Goal: Task Accomplishment & Management: Manage account settings

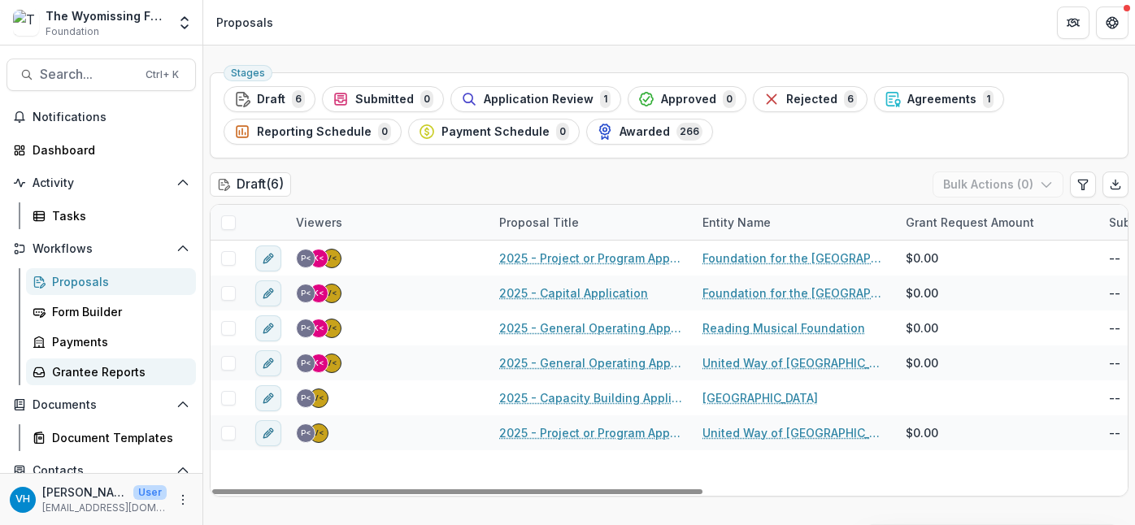
scroll to position [96, 0]
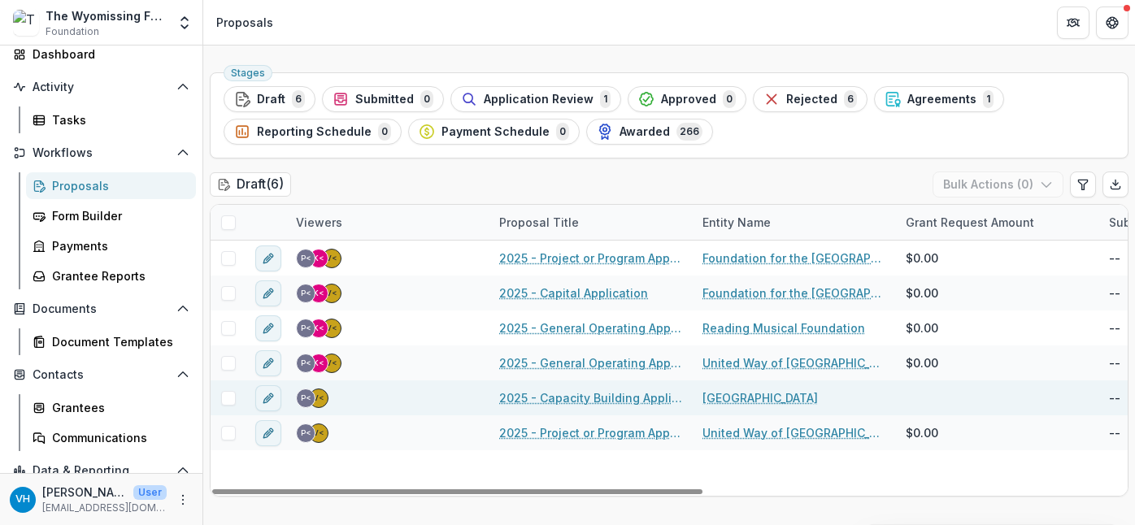
click at [611, 398] on link "2025 - Capacity Building Application" at bounding box center [591, 397] width 184 height 17
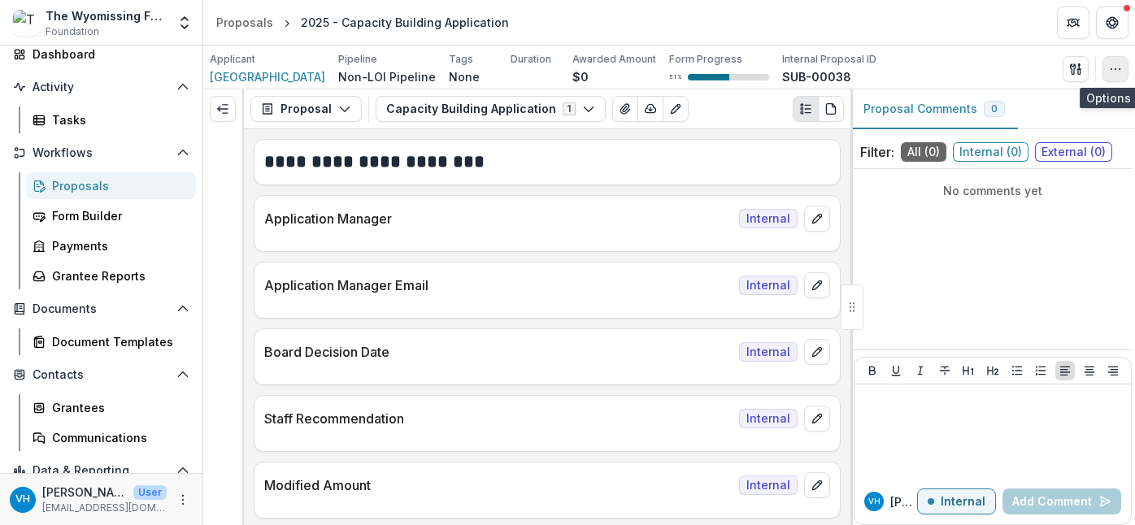
click at [1115, 59] on button "button" at bounding box center [1115, 69] width 26 height 26
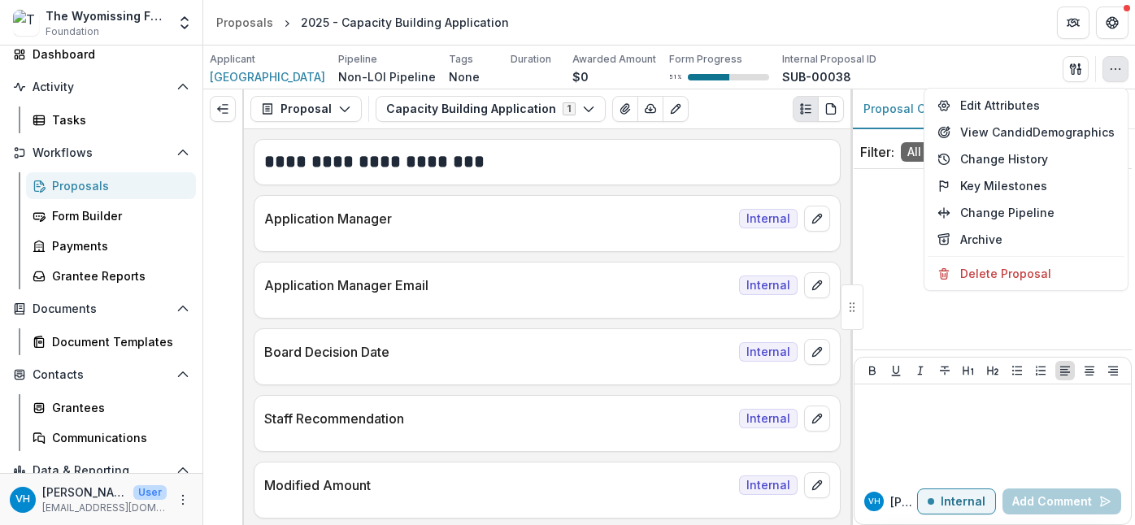
click at [995, 54] on div "Applicant Reading Public Library Pipeline Non-LOI Pipeline Tags None All tags D…" at bounding box center [669, 68] width 919 height 33
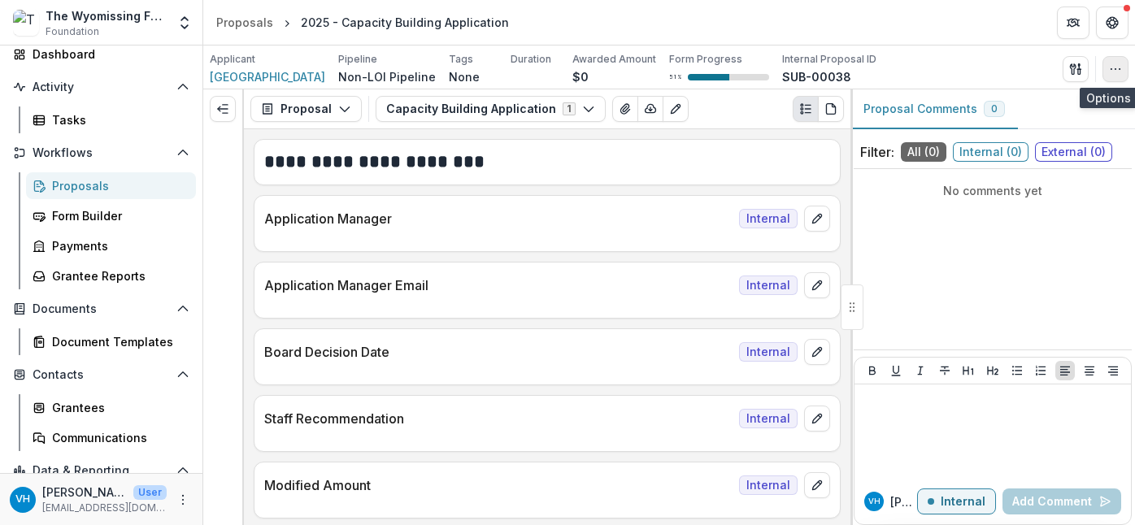
click at [1112, 67] on icon "button" at bounding box center [1115, 69] width 13 height 13
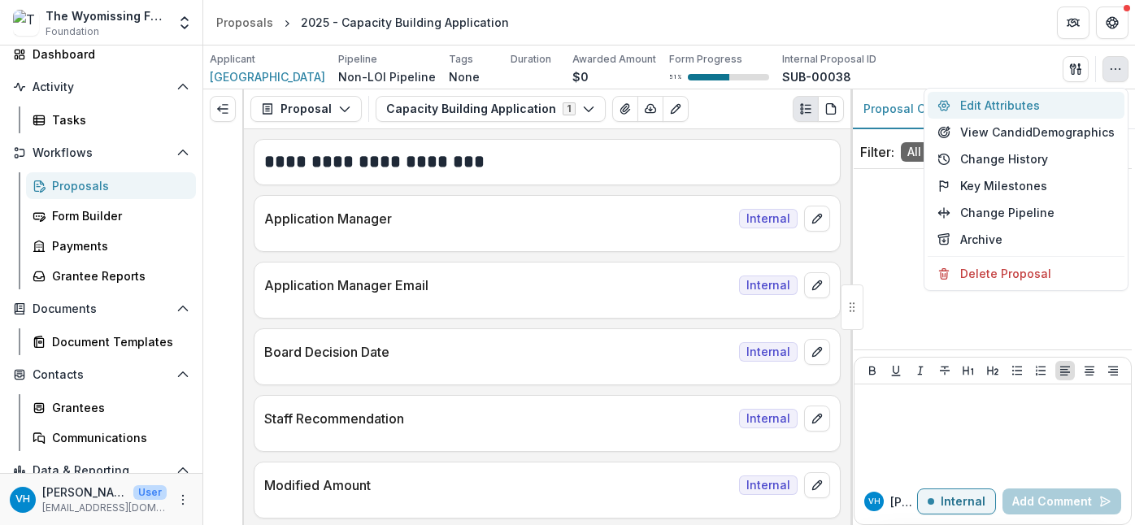
click at [1028, 109] on button "Edit Attributes" at bounding box center [1026, 105] width 197 height 27
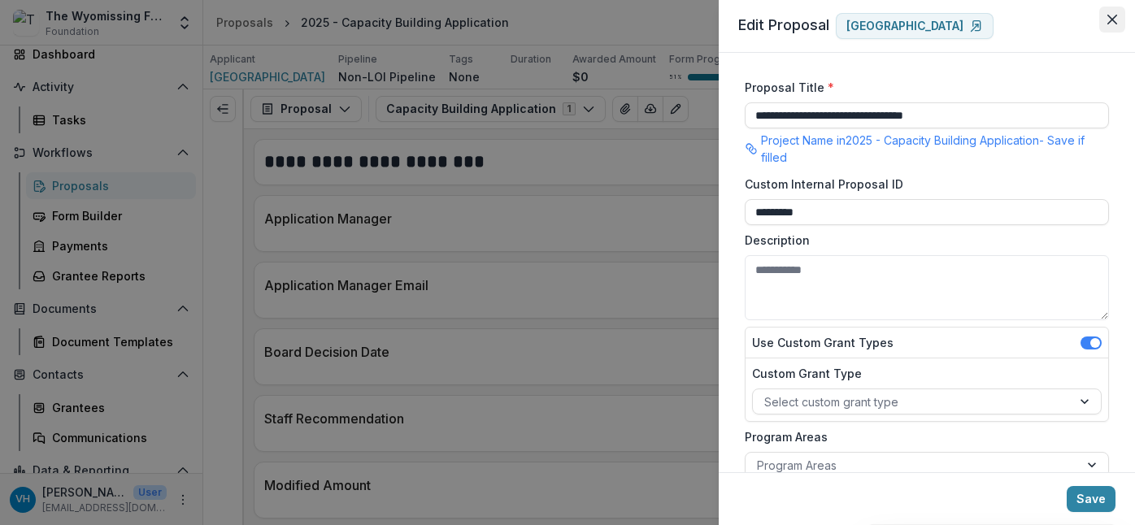
click at [1111, 11] on button "Close" at bounding box center [1112, 20] width 26 height 26
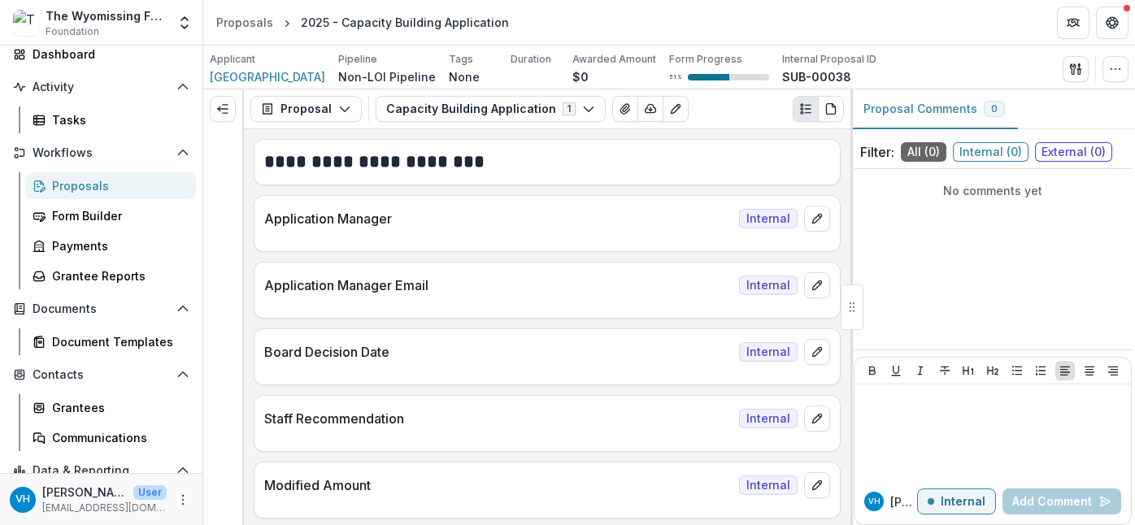
click at [133, 181] on div "Proposals" at bounding box center [117, 185] width 131 height 17
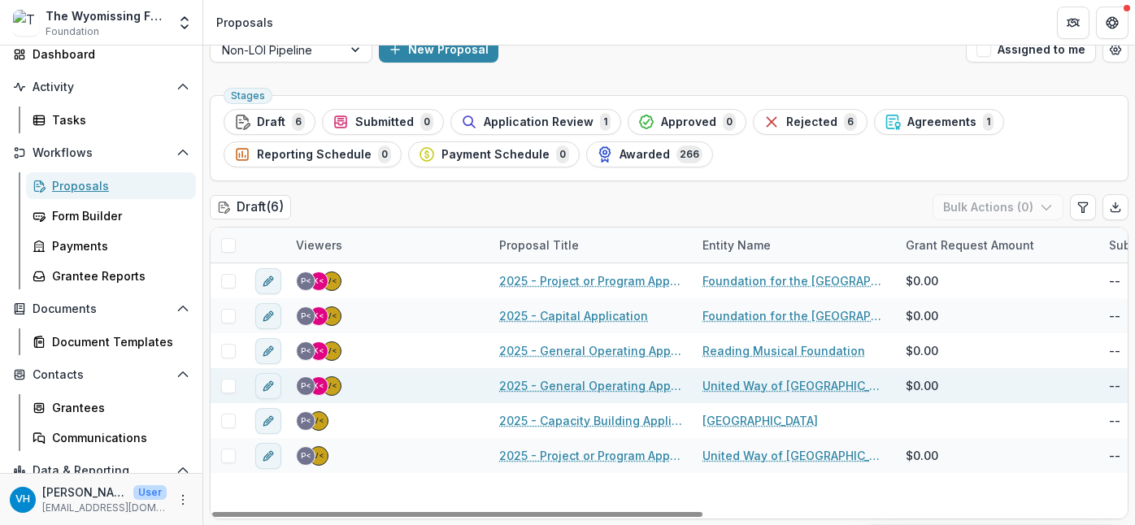
scroll to position [23, 0]
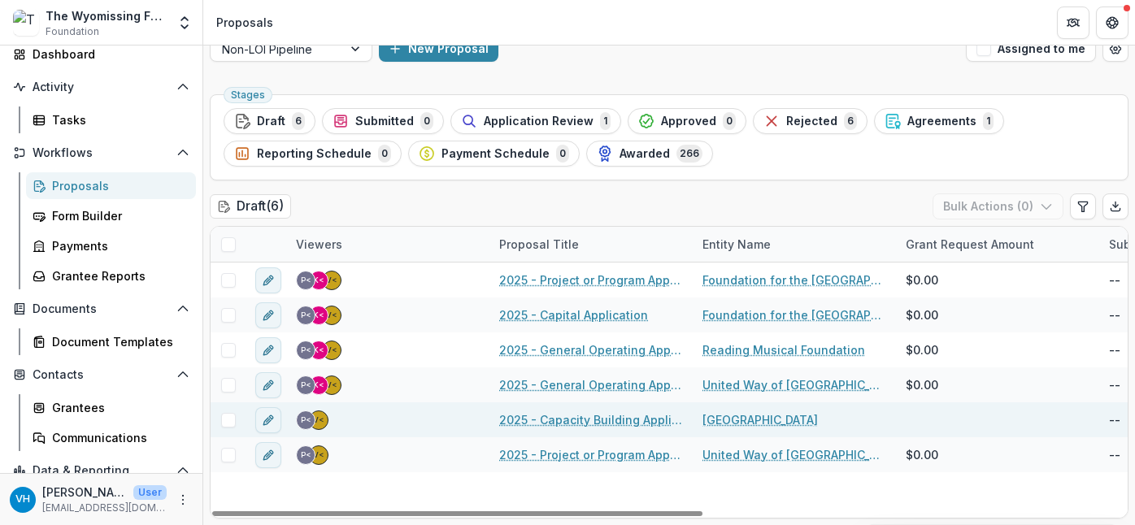
click at [229, 419] on span at bounding box center [228, 420] width 15 height 15
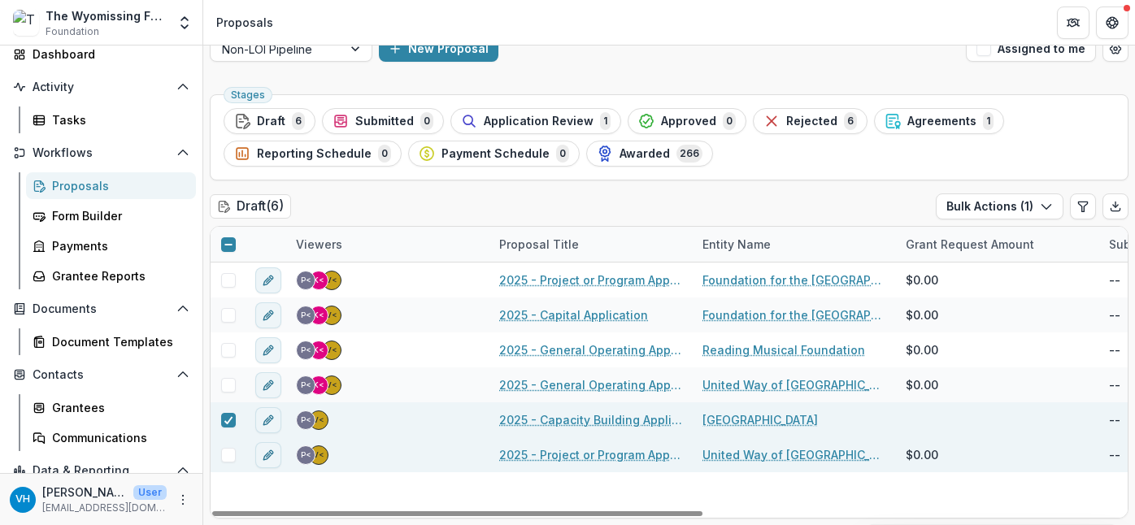
click at [229, 458] on span at bounding box center [228, 455] width 15 height 15
click at [1008, 203] on button "Bulk Actions ( 2 )" at bounding box center [998, 206] width 130 height 26
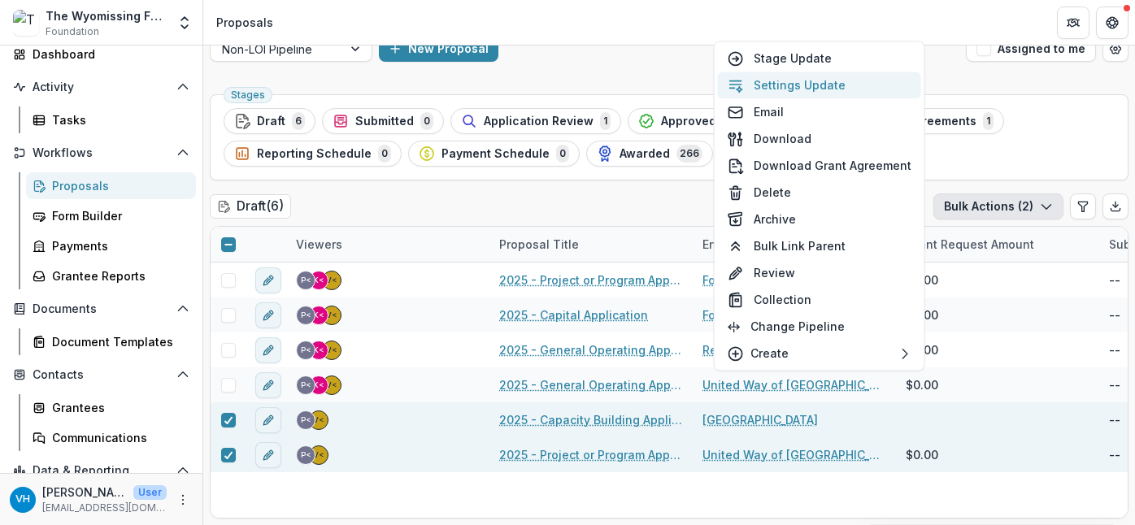
click at [811, 87] on button "Settings Update" at bounding box center [819, 85] width 203 height 27
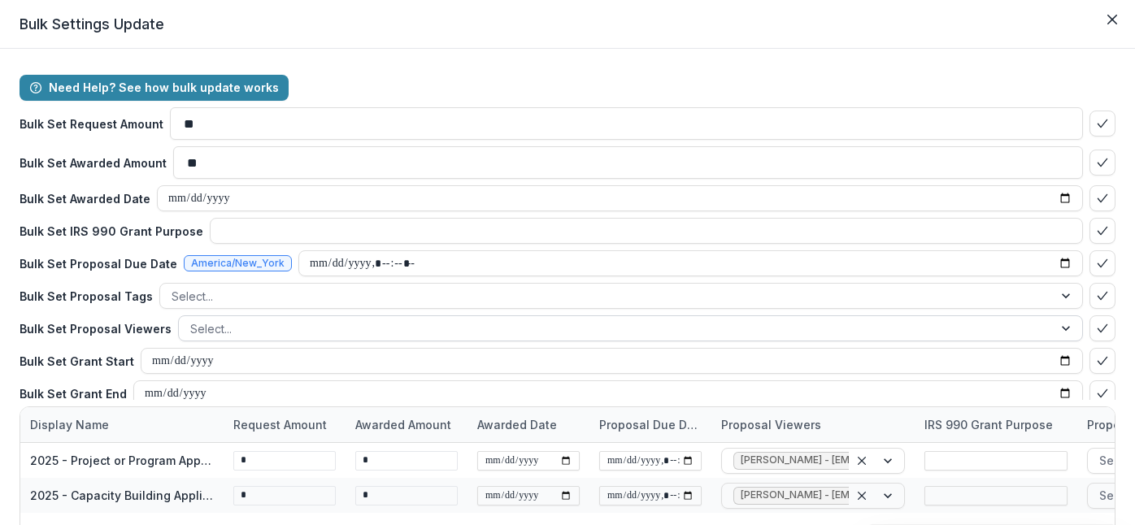
click at [246, 334] on div at bounding box center [615, 329] width 851 height 20
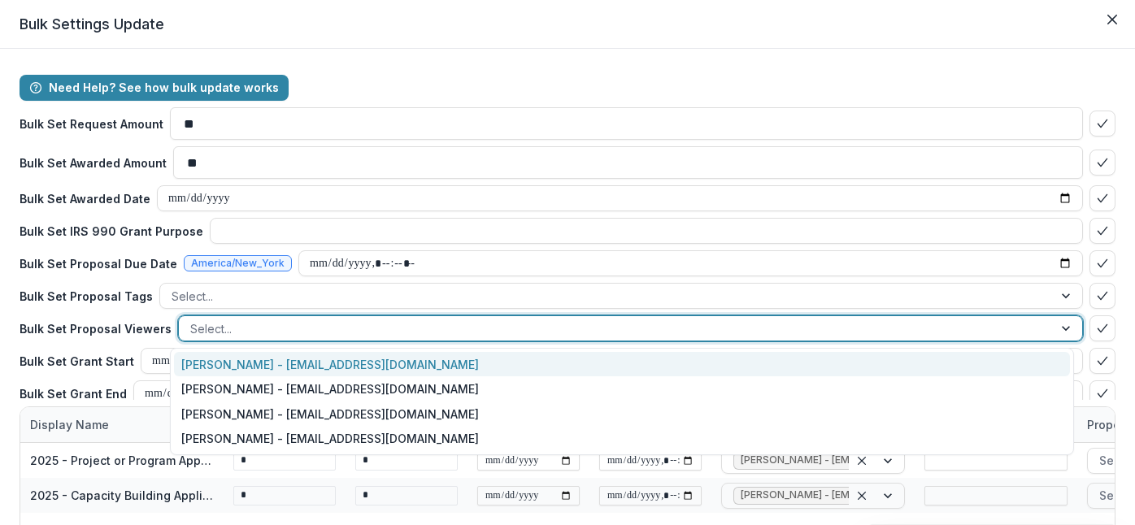
click at [260, 367] on div "[PERSON_NAME] - [EMAIL_ADDRESS][DOMAIN_NAME]" at bounding box center [622, 364] width 896 height 25
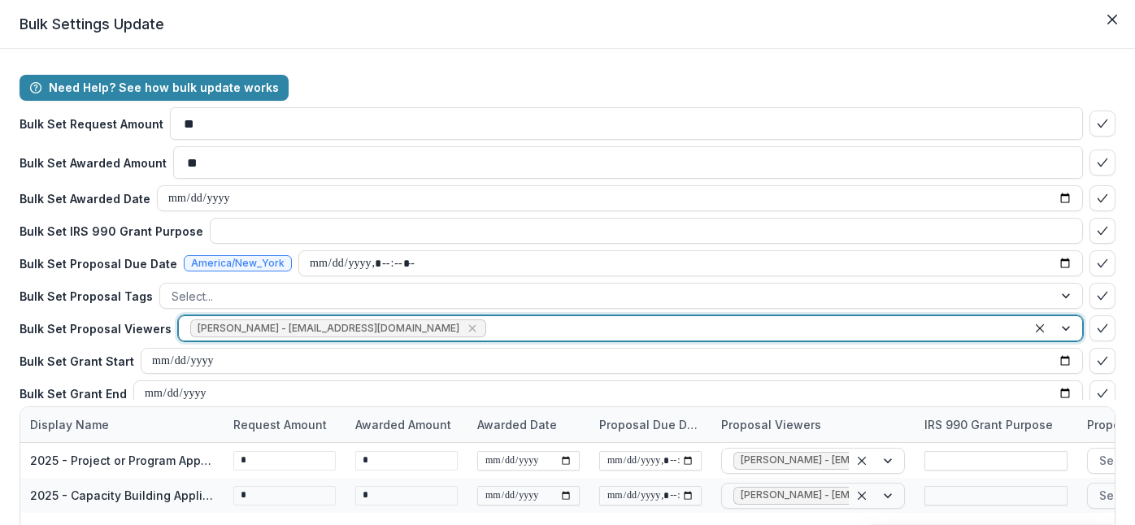
type input "*"
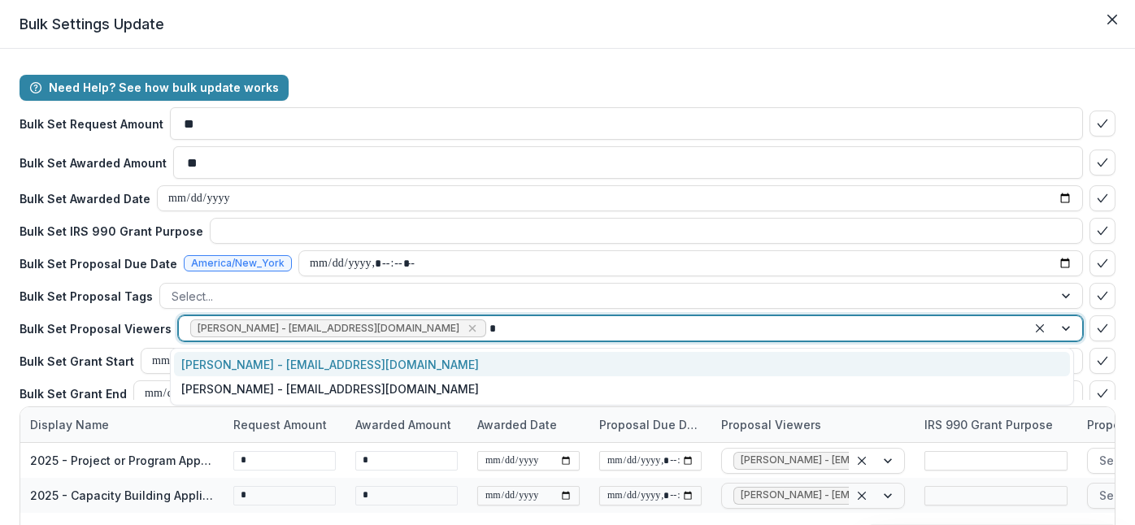
click at [260, 367] on div "[PERSON_NAME] - [EMAIL_ADDRESS][DOMAIN_NAME]" at bounding box center [622, 364] width 896 height 25
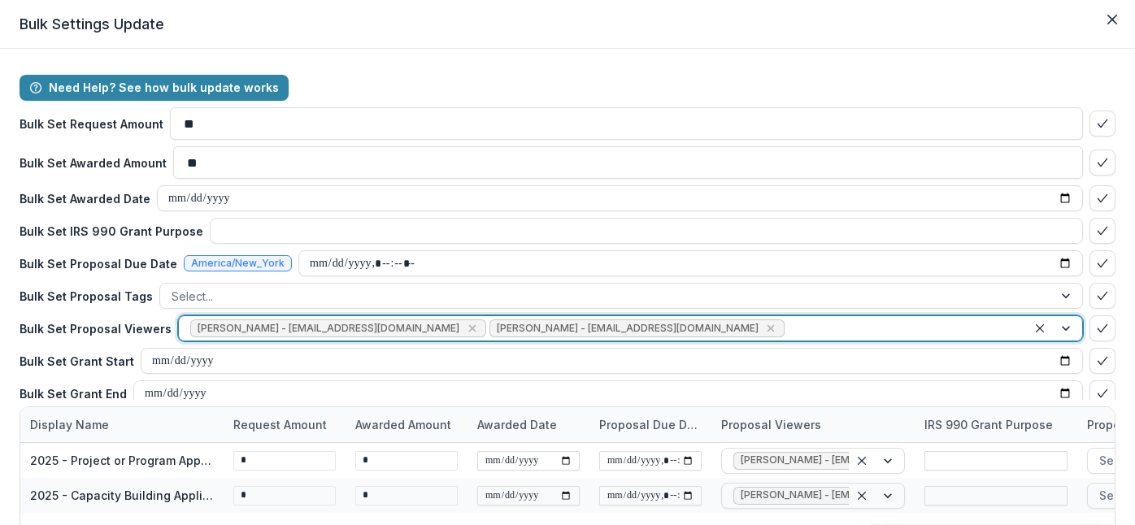
type input "*"
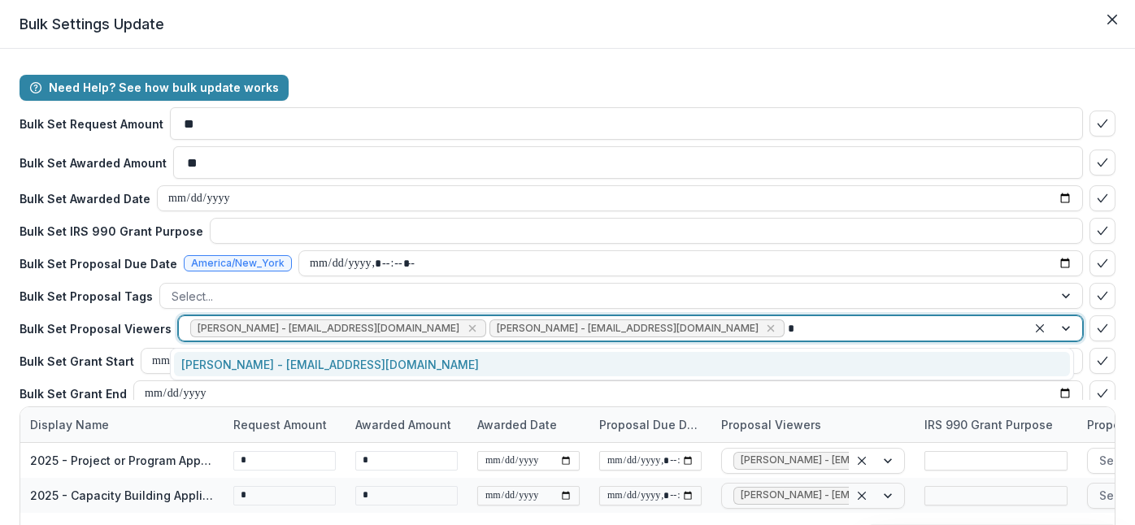
click at [263, 369] on div "[PERSON_NAME] - [EMAIL_ADDRESS][DOMAIN_NAME]" at bounding box center [622, 364] width 896 height 25
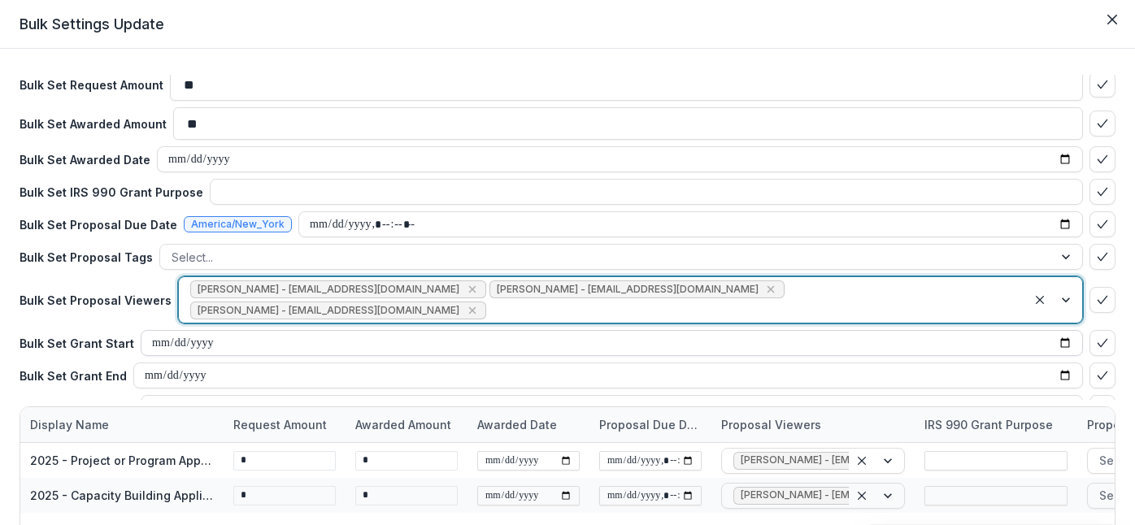
scroll to position [184, 0]
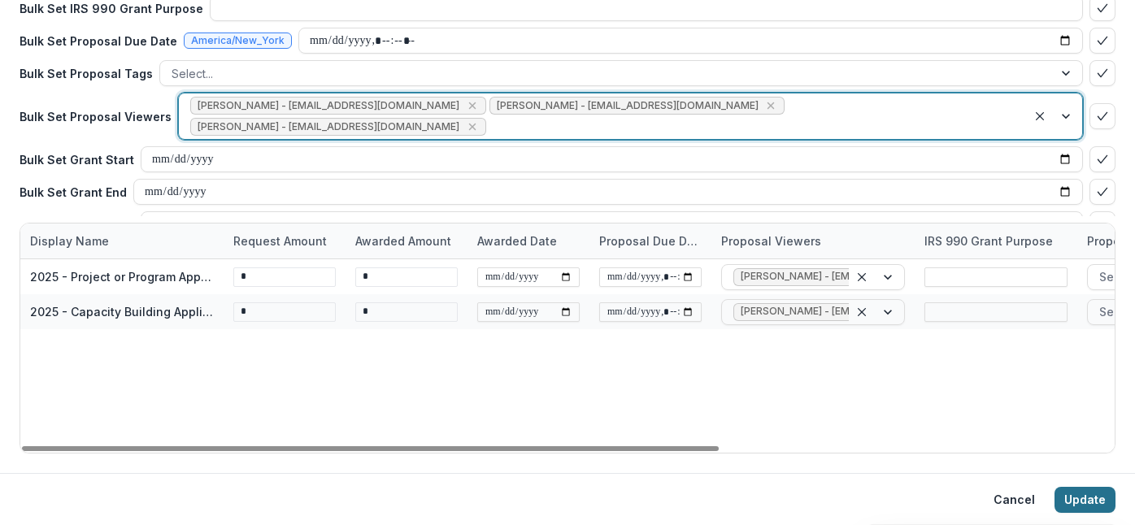
click at [1086, 491] on button "Update" at bounding box center [1084, 500] width 61 height 26
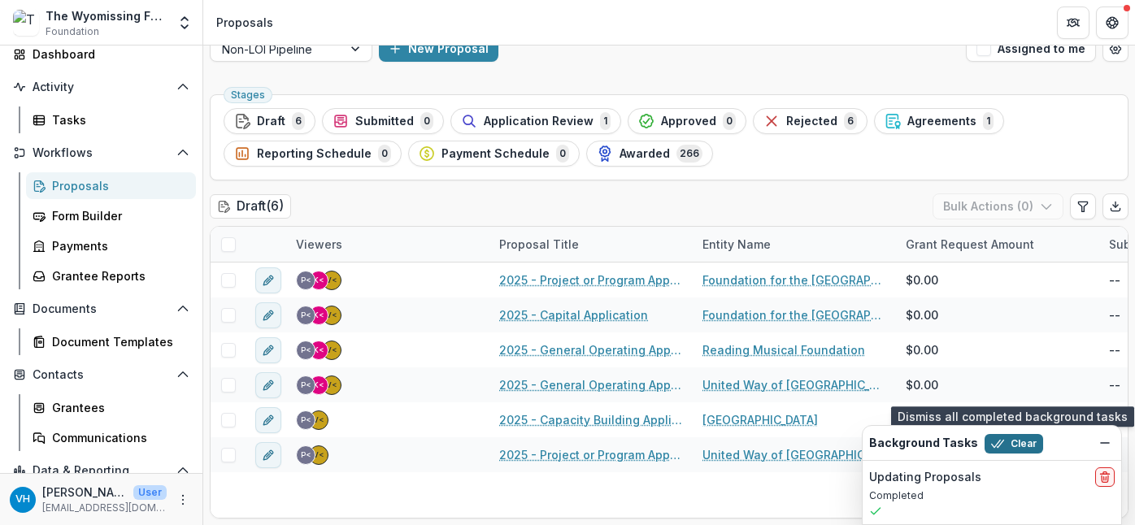
click at [1006, 445] on button "Clear" at bounding box center [1013, 444] width 59 height 20
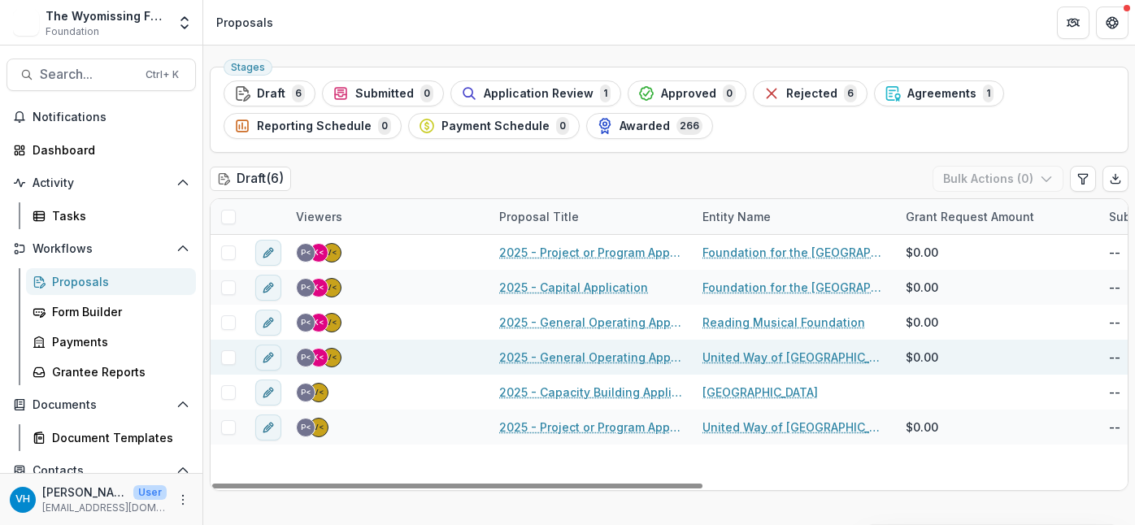
scroll to position [51, 0]
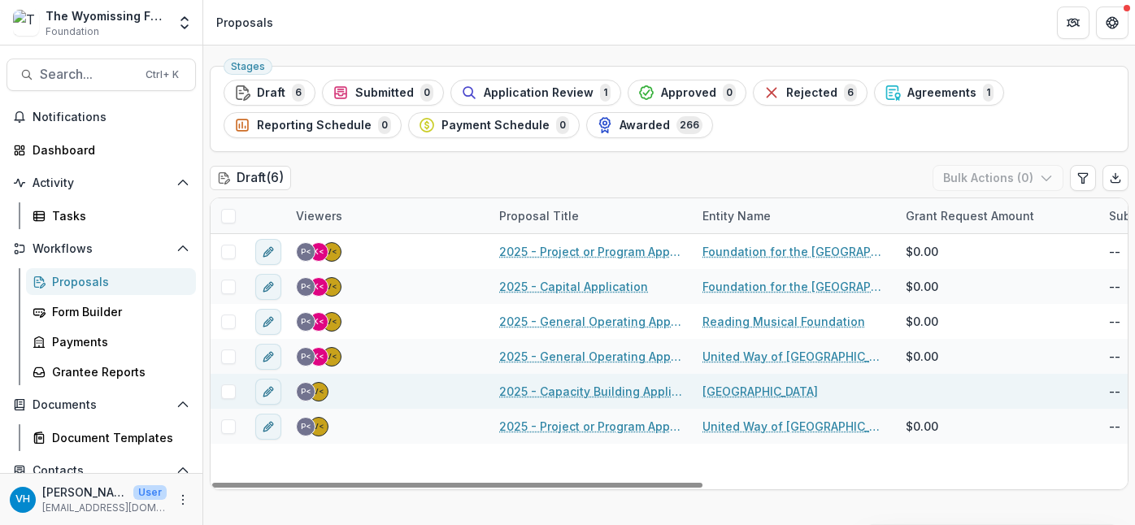
click at [654, 392] on link "2025 - Capacity Building Application" at bounding box center [591, 391] width 184 height 17
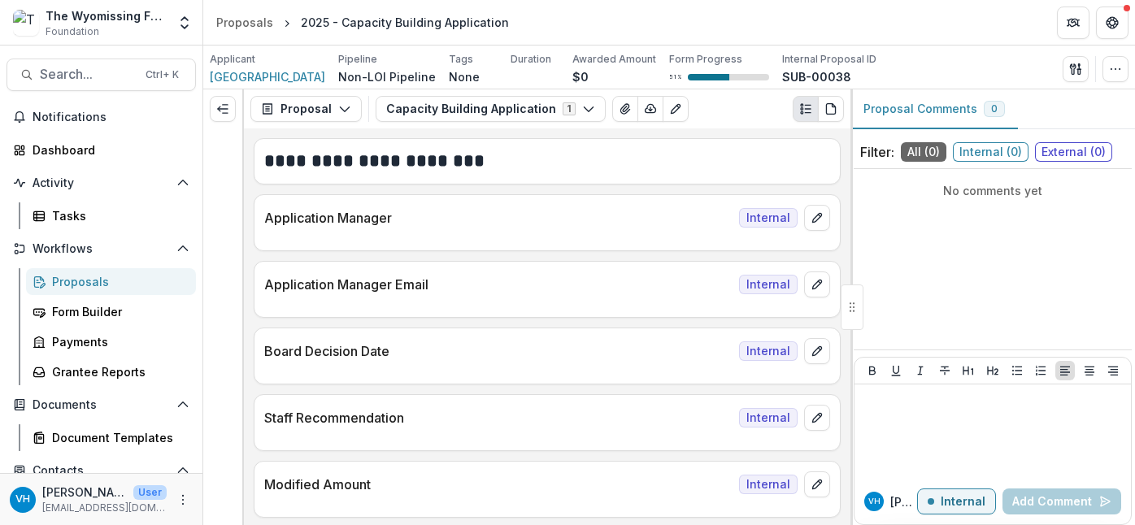
click at [128, 292] on link "Proposals" at bounding box center [111, 281] width 170 height 27
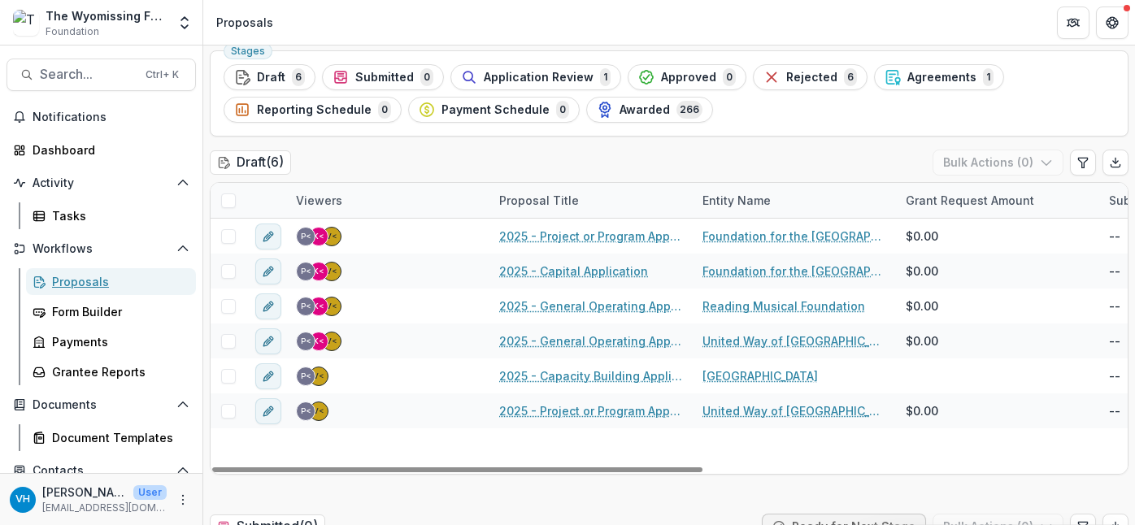
scroll to position [70, 0]
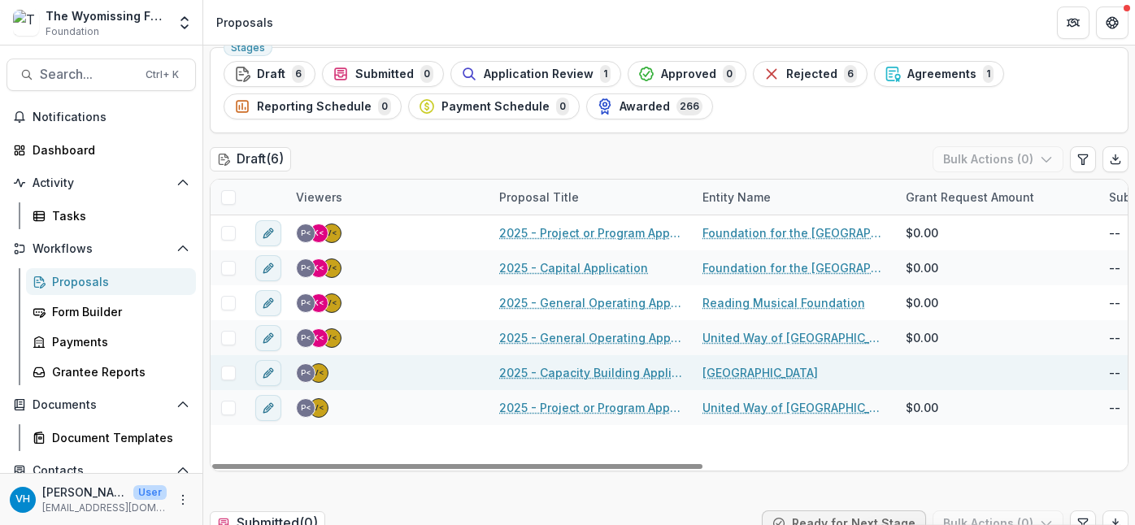
click at [228, 370] on span at bounding box center [228, 373] width 15 height 15
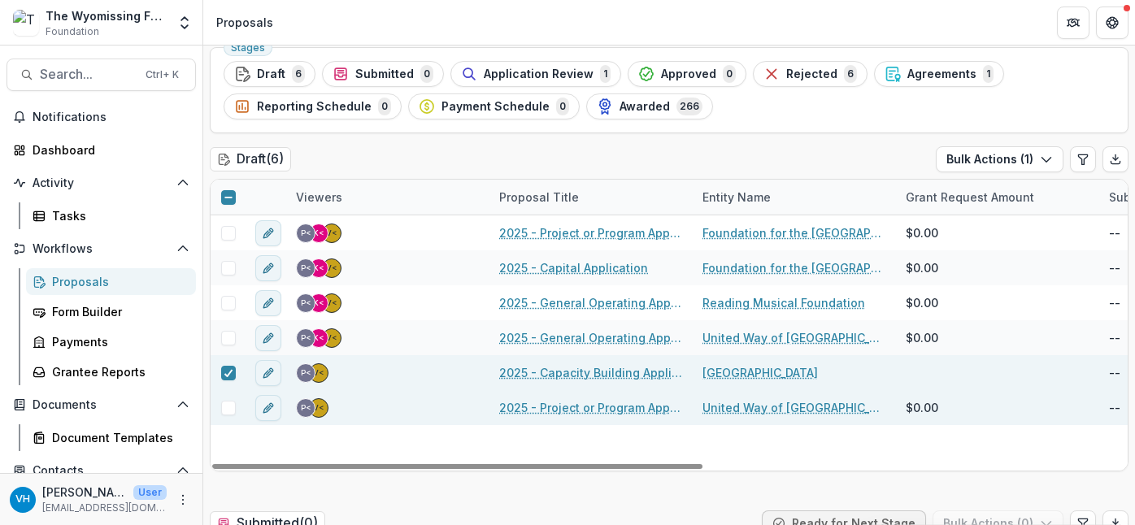
click at [231, 406] on span at bounding box center [228, 408] width 15 height 15
click at [1040, 159] on icon "button" at bounding box center [1046, 159] width 13 height 13
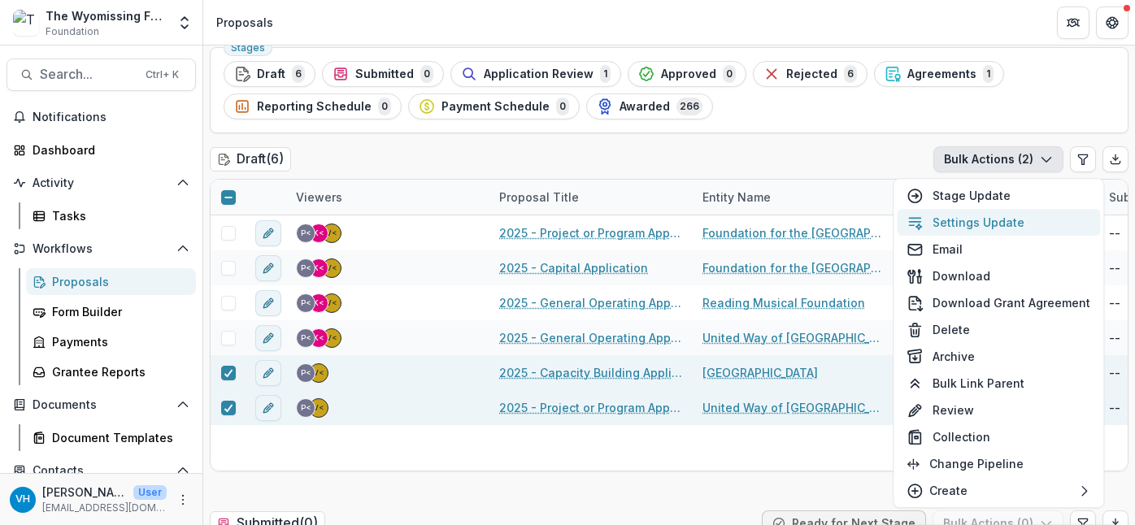
click at [979, 214] on button "Settings Update" at bounding box center [998, 222] width 203 height 27
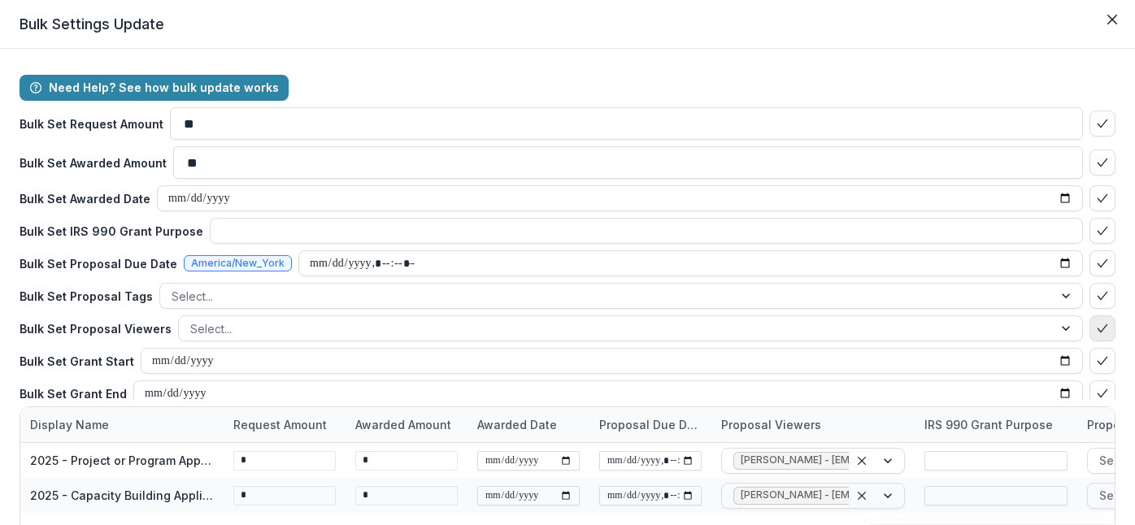
click at [1096, 326] on icon "bulk-confirm-option" at bounding box center [1102, 328] width 13 height 13
click at [602, 328] on div at bounding box center [615, 329] width 851 height 20
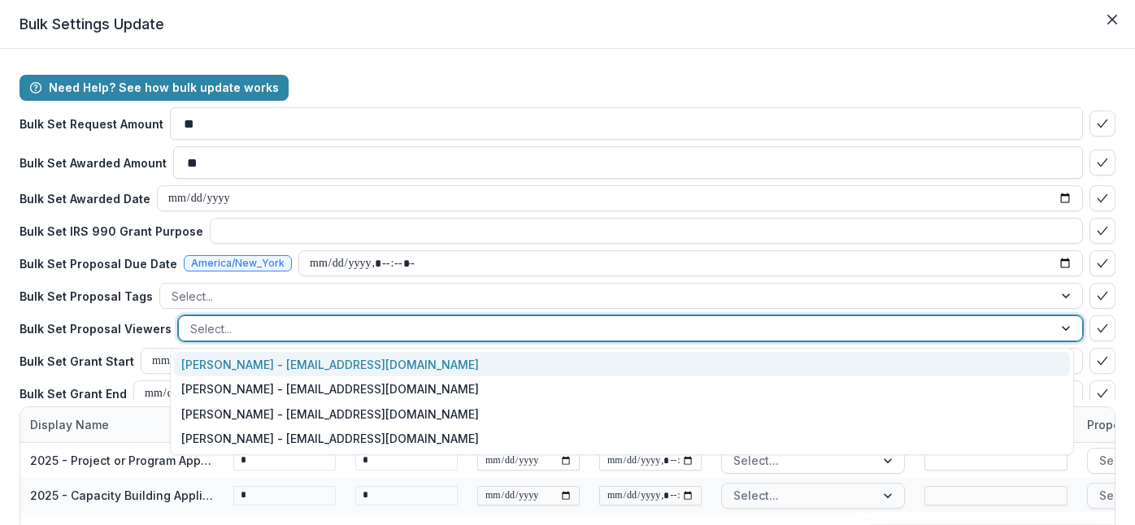
click at [519, 362] on div "[PERSON_NAME] - [EMAIL_ADDRESS][DOMAIN_NAME]" at bounding box center [622, 364] width 896 height 25
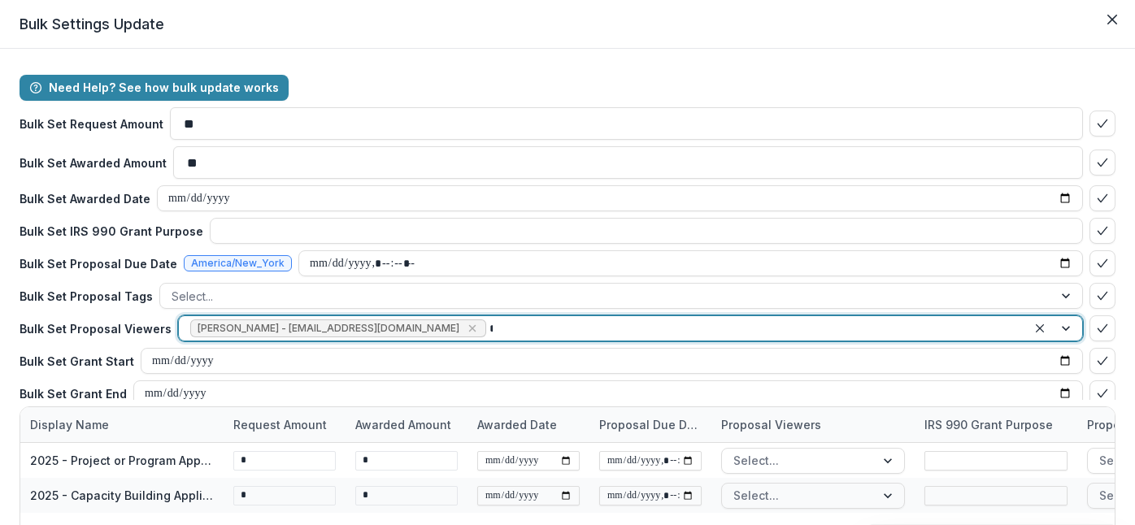
type input "*****"
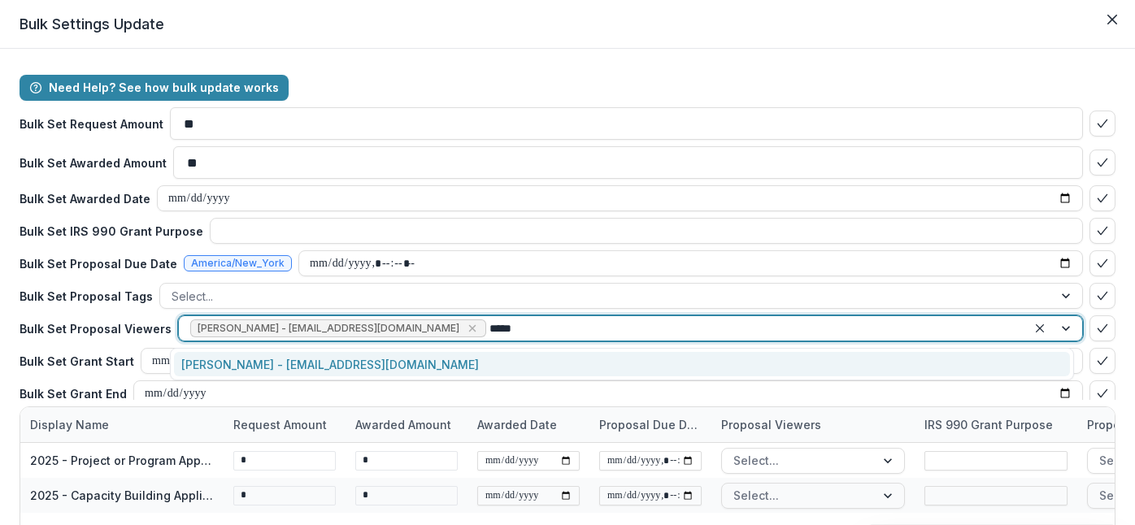
click at [519, 362] on div "[PERSON_NAME] - [EMAIL_ADDRESS][DOMAIN_NAME]" at bounding box center [622, 364] width 896 height 25
type input "**"
click at [519, 362] on div "[PERSON_NAME] - [EMAIL_ADDRESS][DOMAIN_NAME]" at bounding box center [622, 364] width 896 height 25
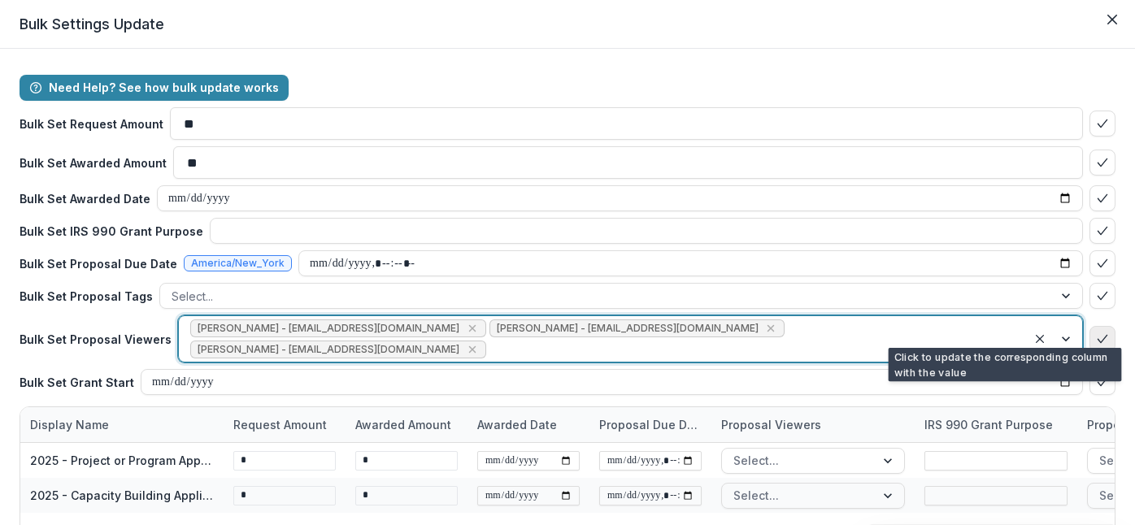
click at [1096, 332] on icon "bulk-confirm-option" at bounding box center [1102, 338] width 13 height 13
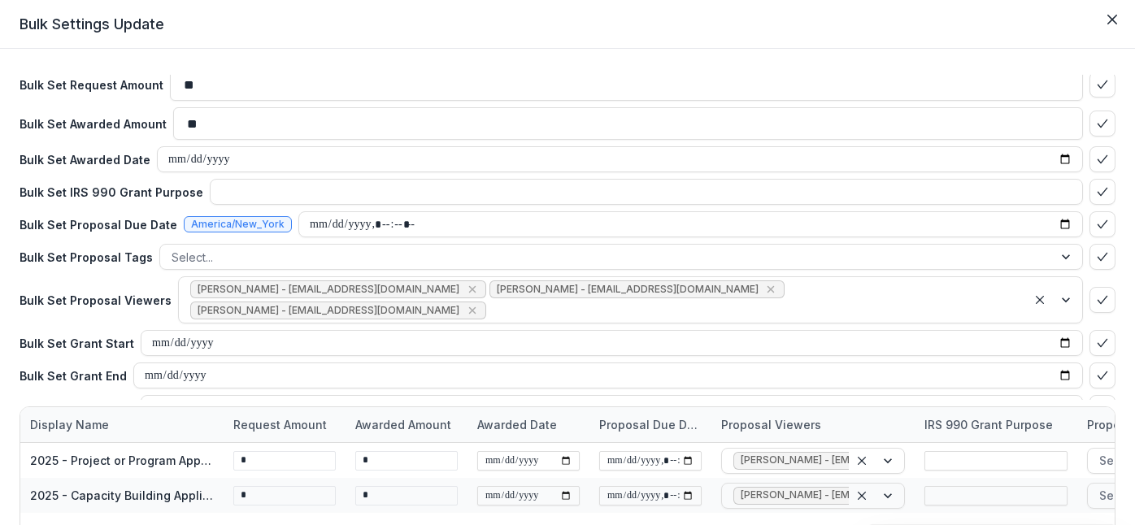
scroll to position [184, 0]
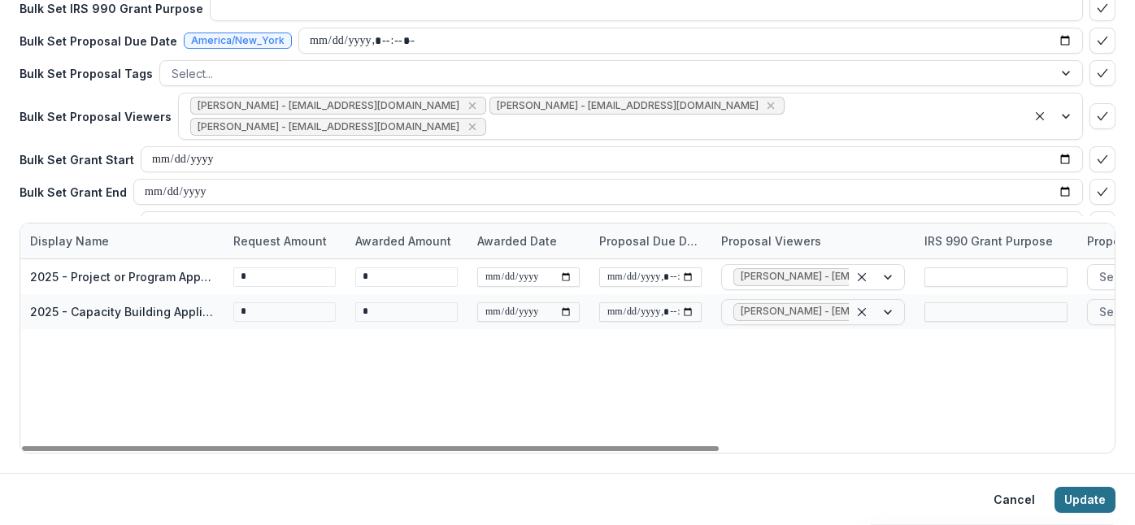
click at [1087, 500] on button "Update" at bounding box center [1084, 500] width 61 height 26
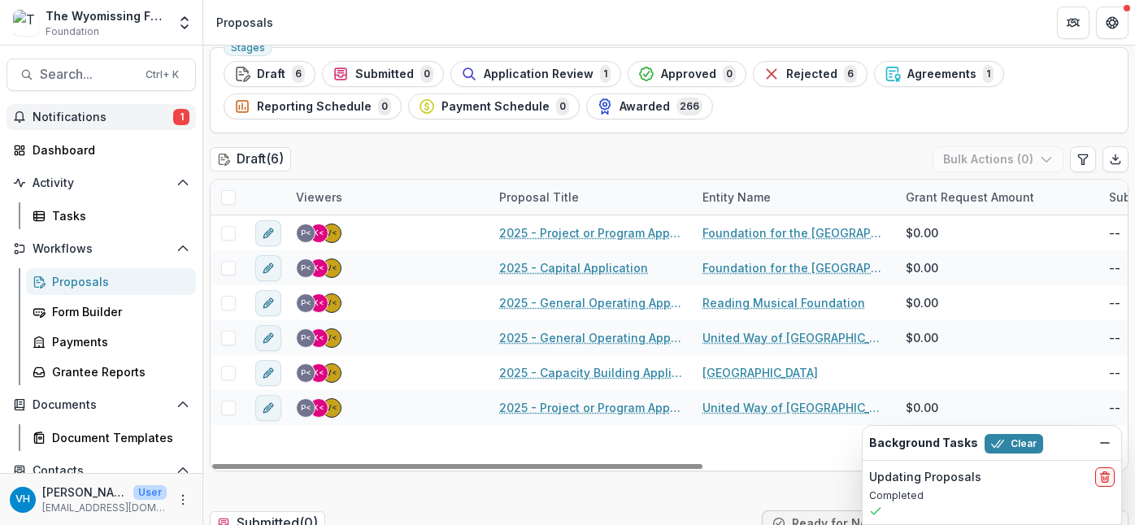
click at [119, 104] on button "Notifications 1" at bounding box center [101, 117] width 189 height 26
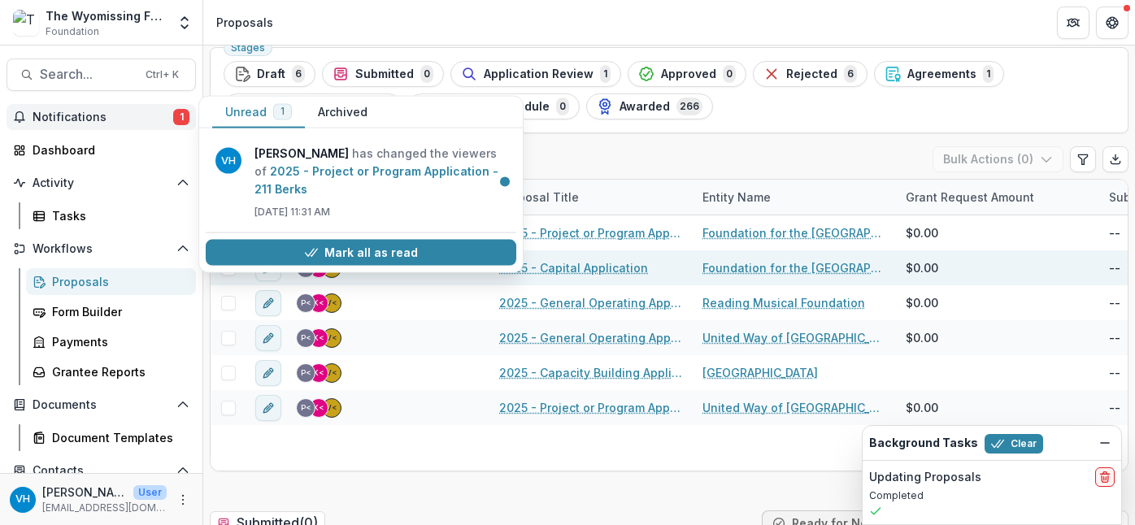
click at [312, 252] on icon "button" at bounding box center [311, 252] width 13 height 13
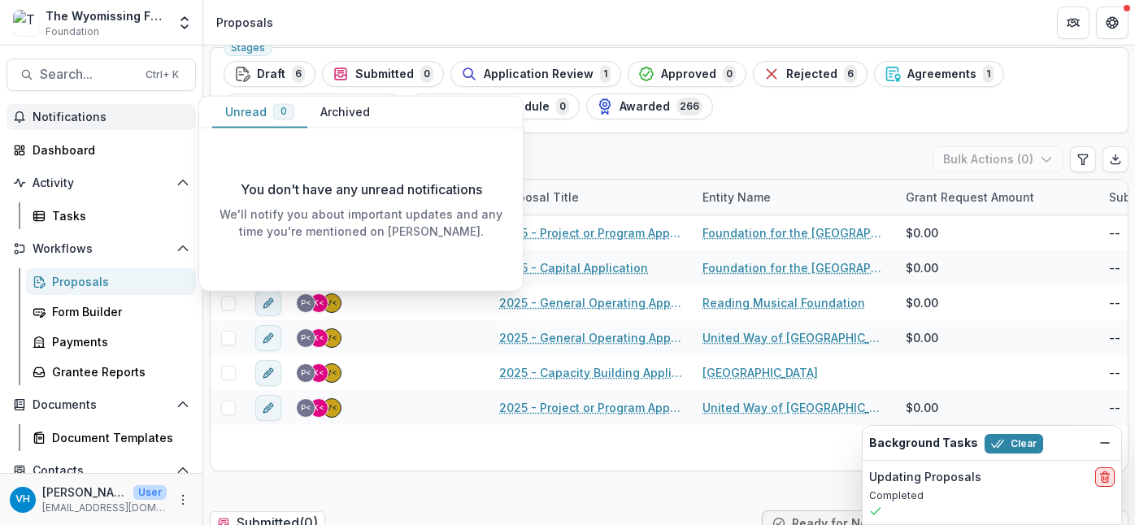
click at [1102, 481] on icon "delete" at bounding box center [1105, 479] width 7 height 7
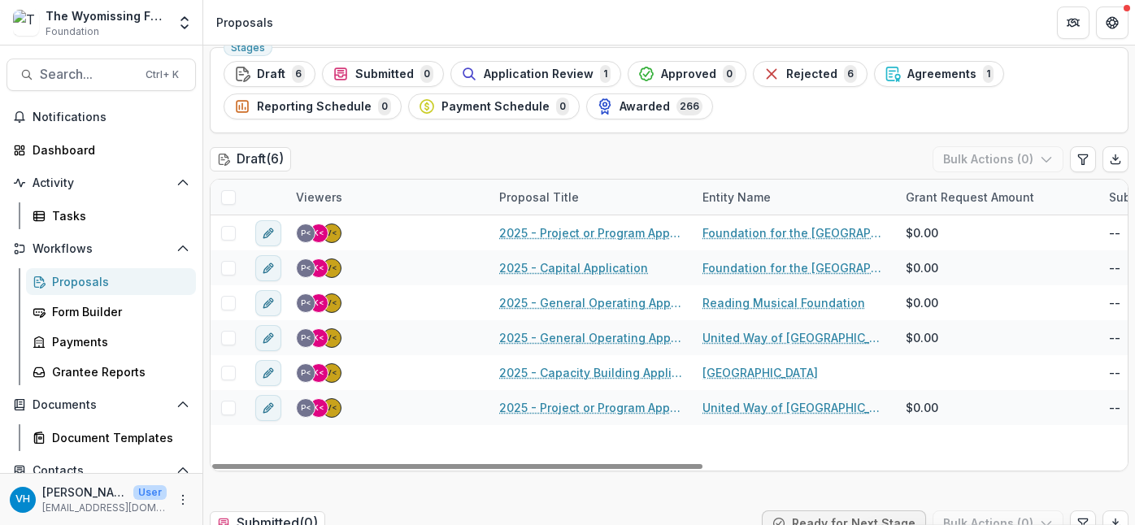
click at [106, 287] on div "Proposals" at bounding box center [117, 281] width 131 height 17
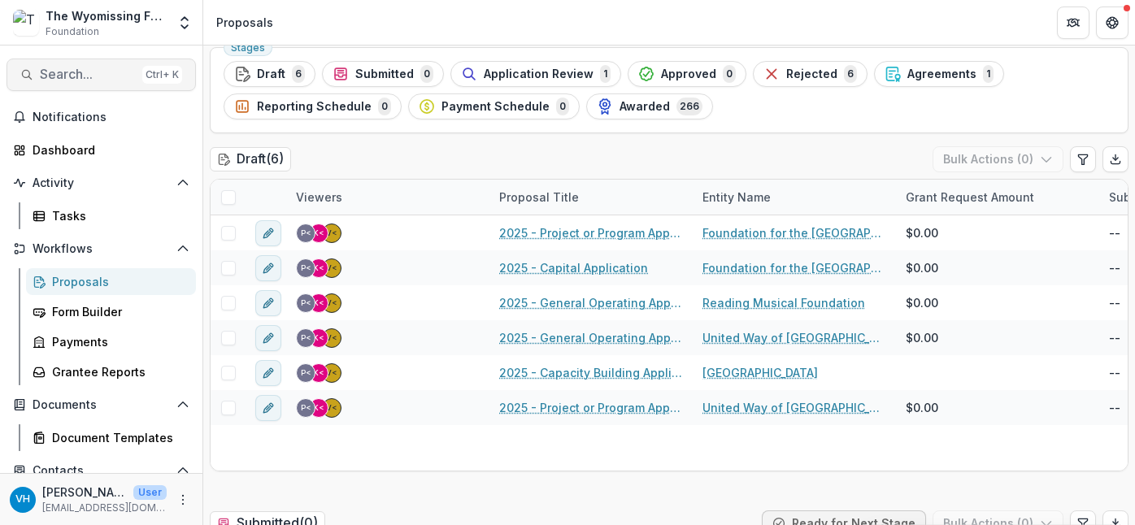
click at [96, 79] on span "Search..." at bounding box center [88, 74] width 96 height 15
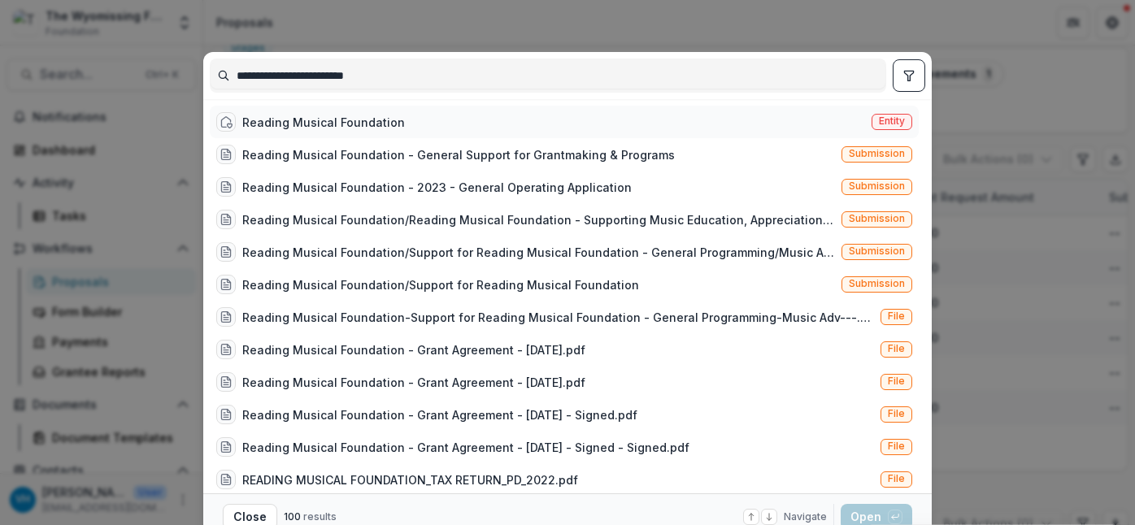
type input "**********"
click at [285, 124] on div "Reading Musical Foundation" at bounding box center [323, 122] width 163 height 17
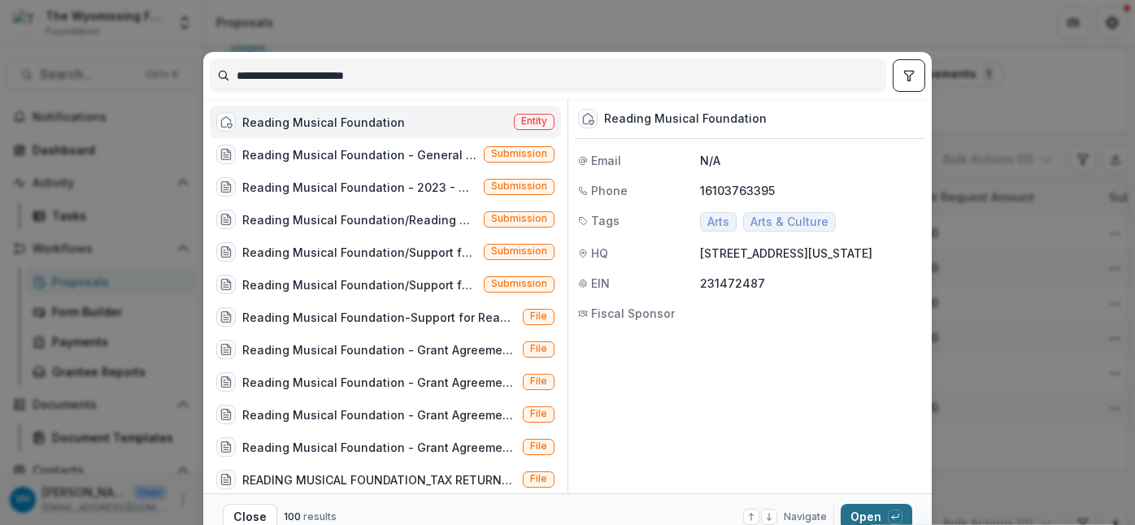
click at [860, 520] on button "Open with enter key" at bounding box center [877, 517] width 72 height 26
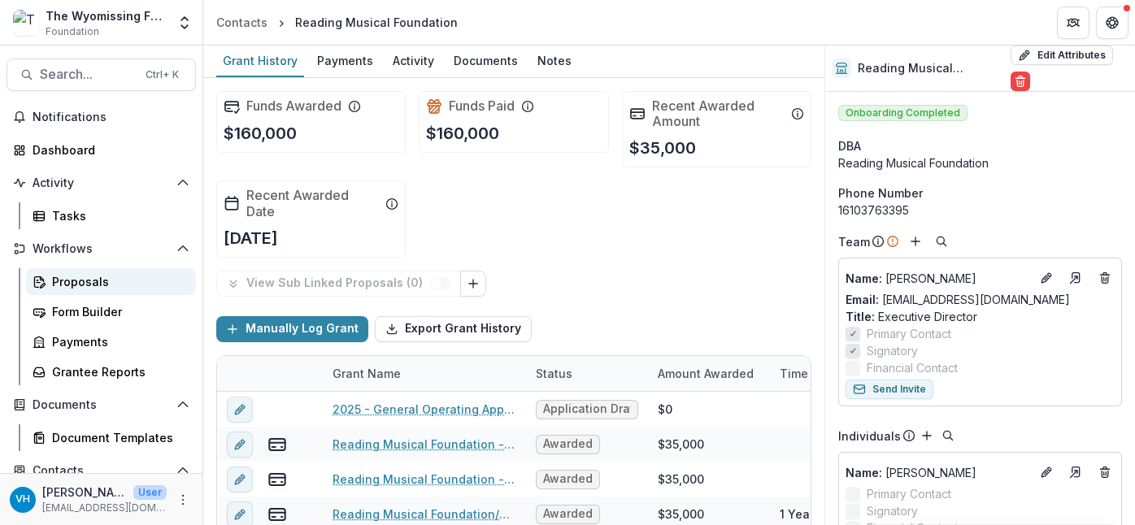
click at [121, 293] on link "Proposals" at bounding box center [111, 281] width 170 height 27
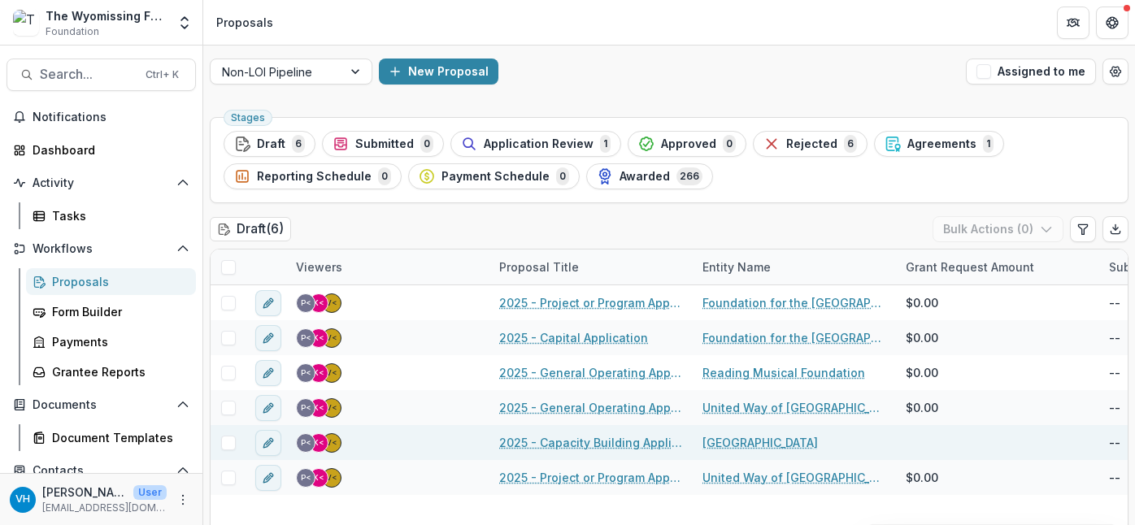
click at [715, 445] on link "[GEOGRAPHIC_DATA]" at bounding box center [759, 442] width 115 height 17
